Goal: Find contact information: Find contact information

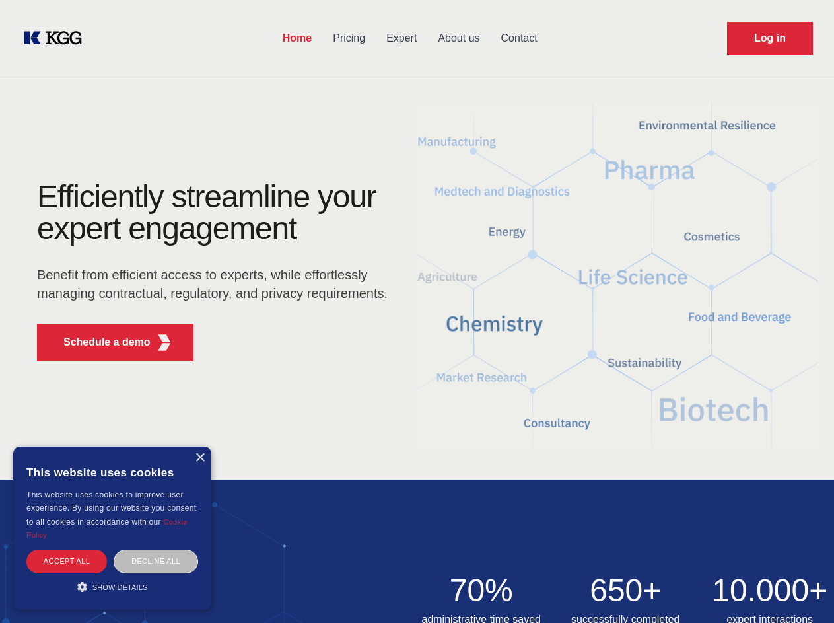
click at [417, 311] on div "Efficiently streamline your expert engagement Benefit from efficient access to …" at bounding box center [217, 276] width 402 height 191
click at [99, 342] on p "Schedule a demo" at bounding box center [106, 342] width 87 height 16
click at [199, 458] on div "× This website uses cookies This website uses cookies to improve user experienc…" at bounding box center [112, 527] width 198 height 163
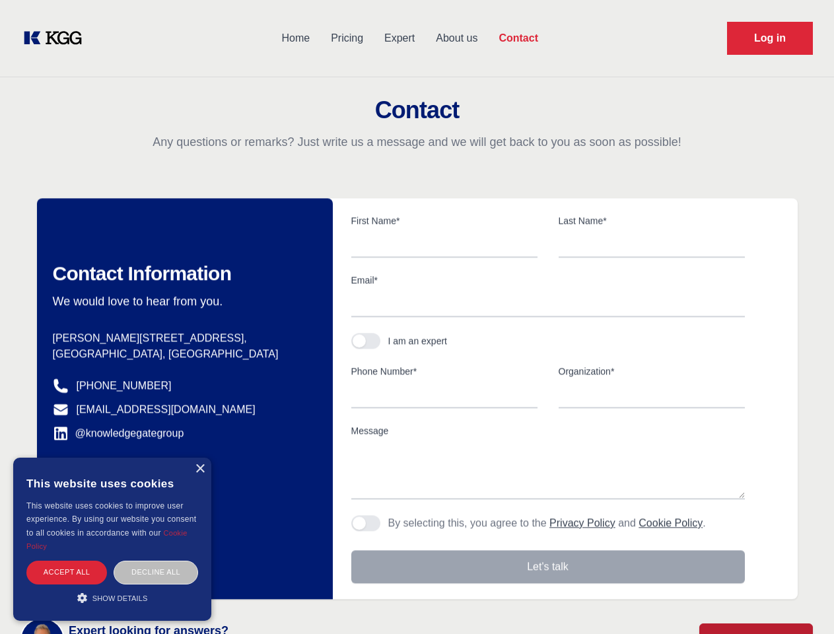
click at [67, 561] on div "Accept all" at bounding box center [66, 572] width 81 height 23
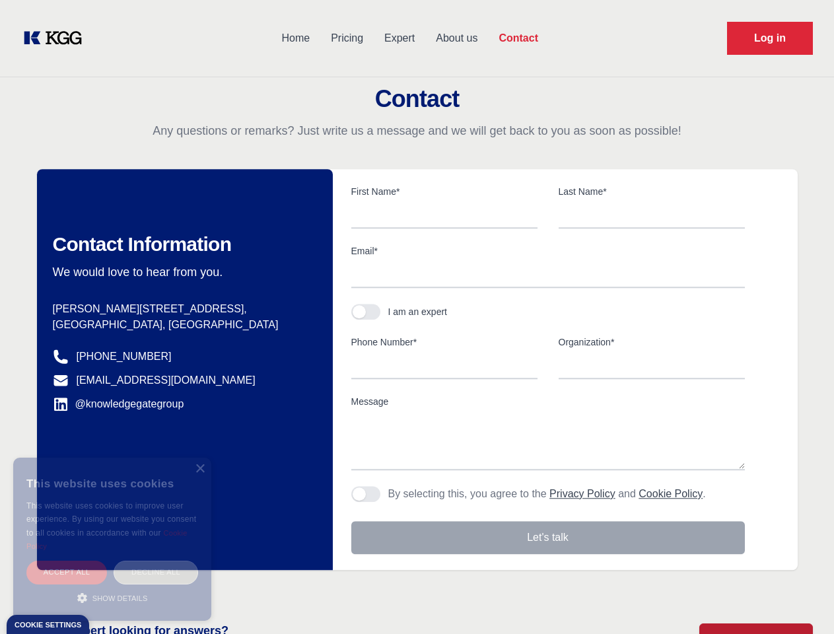
click at [156, 561] on div "Decline all" at bounding box center [156, 572] width 85 height 23
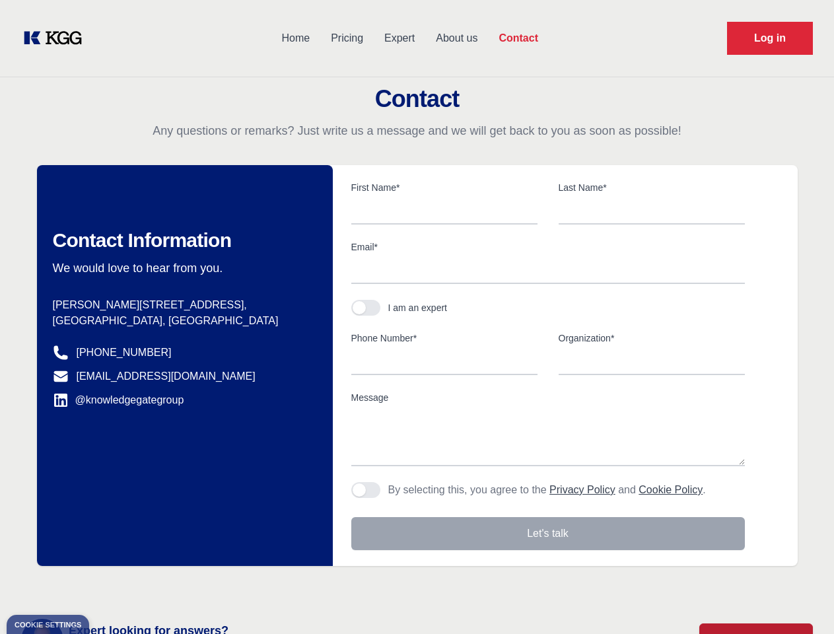
click at [112, 586] on main "Contact Any questions or remarks? Just write us a message and we will get back …" at bounding box center [417, 343] width 834 height 687
